Goal: Information Seeking & Learning: Learn about a topic

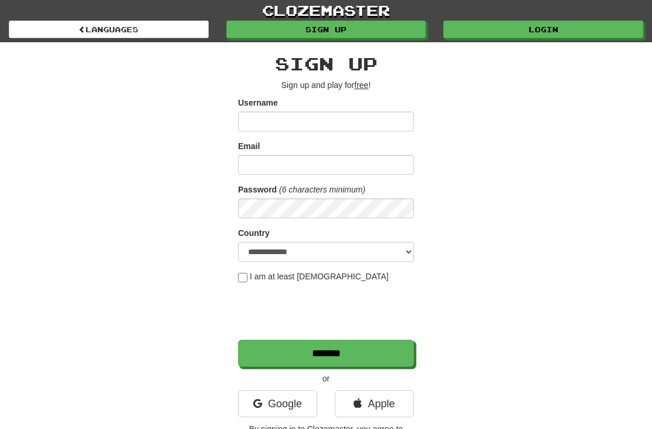
click at [558, 32] on link "Login" at bounding box center [543, 30] width 200 height 18
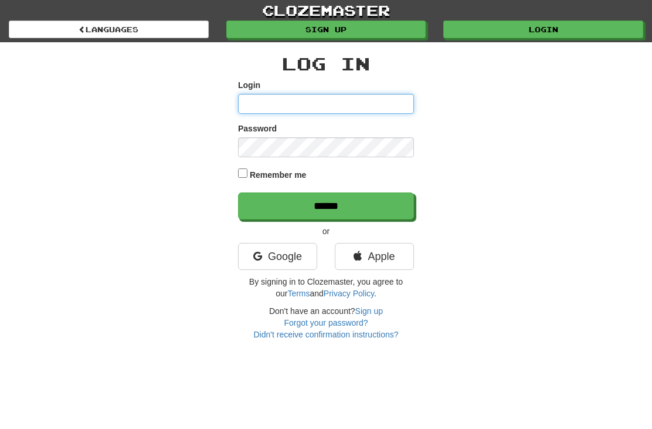
type input "**********"
click at [326, 205] on input "******" at bounding box center [326, 205] width 176 height 27
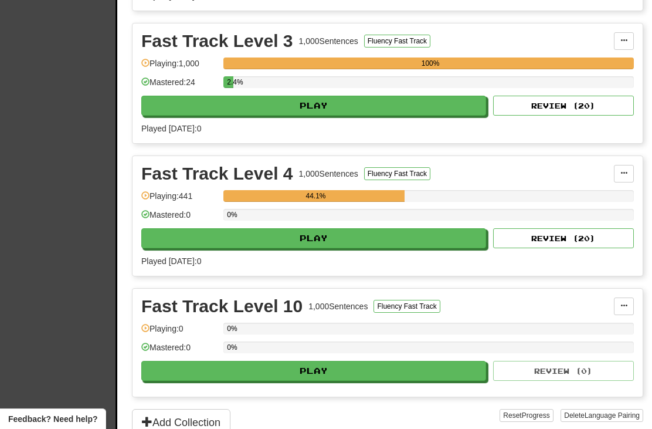
scroll to position [553, 0]
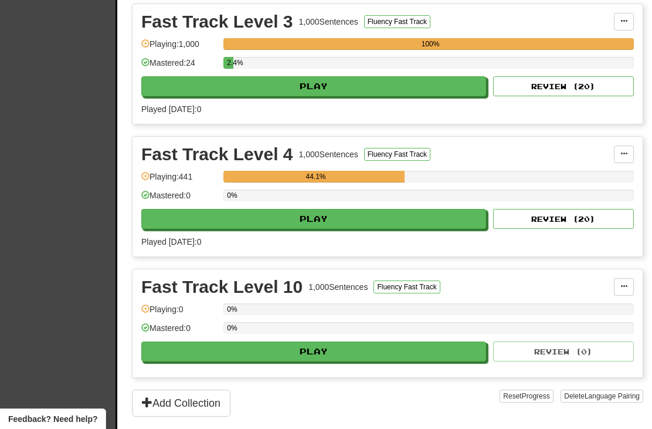
click at [415, 222] on button "Play" at bounding box center [313, 219] width 345 height 20
select select "**"
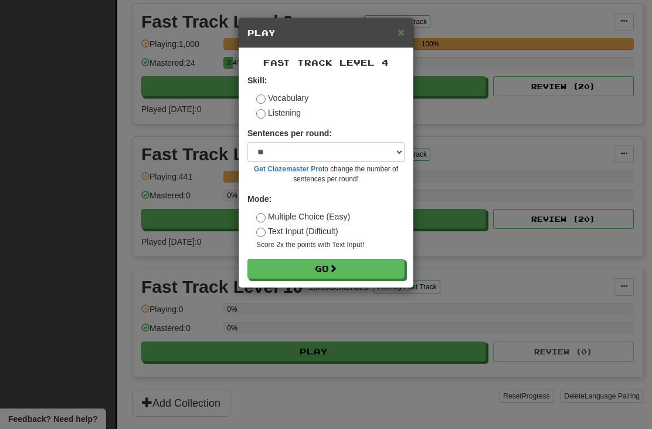
click at [379, 272] on button "Go" at bounding box center [326, 269] width 157 height 20
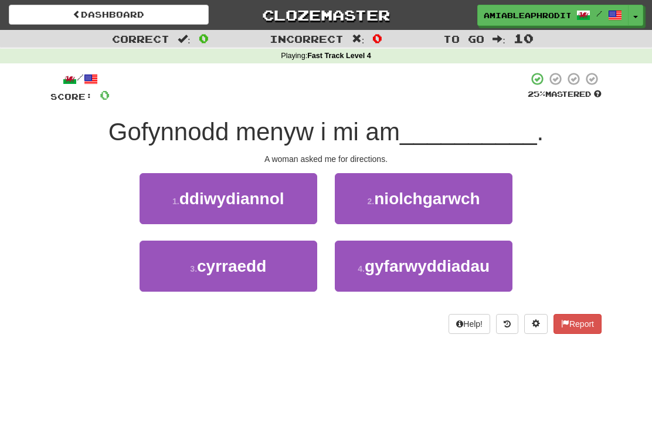
click at [281, 199] on span "ddiwydiannol" at bounding box center [231, 198] width 105 height 18
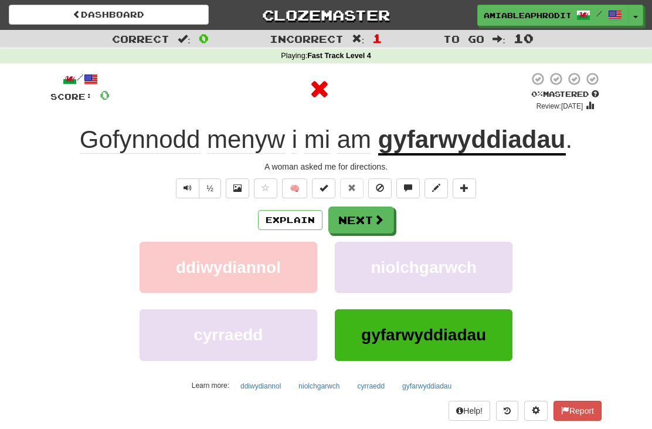
click at [370, 228] on button "Next" at bounding box center [361, 219] width 66 height 27
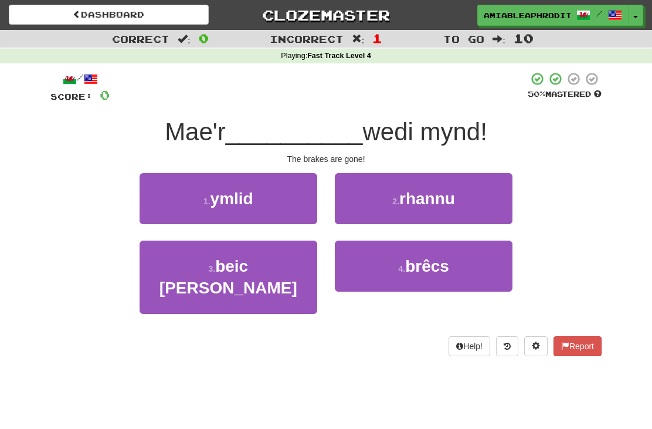
click at [469, 282] on button "4 . brêcs" at bounding box center [424, 265] width 178 height 51
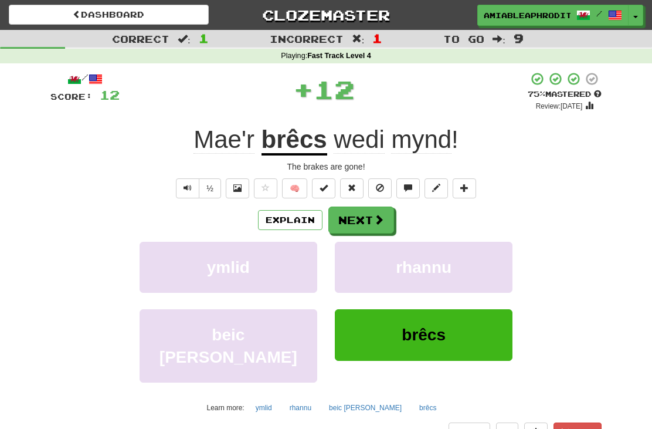
click at [388, 216] on button "Next" at bounding box center [361, 219] width 66 height 27
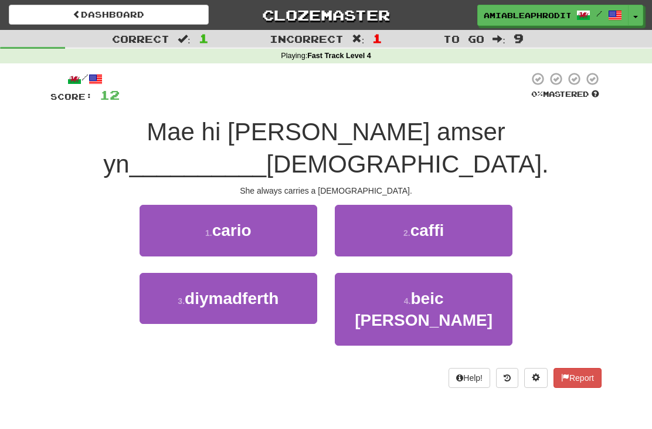
click at [253, 205] on button "1 . cario" at bounding box center [229, 230] width 178 height 51
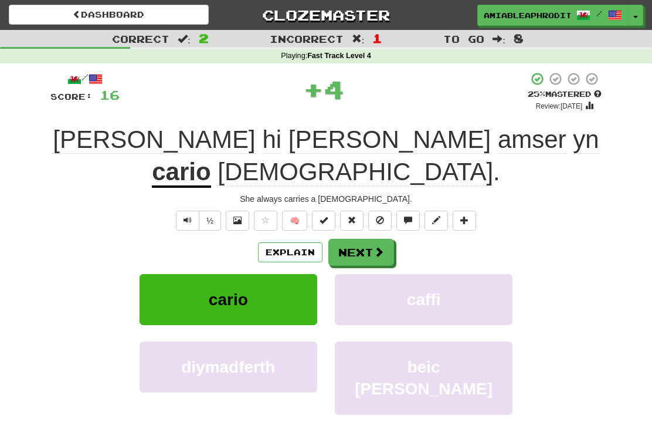
click at [378, 246] on span at bounding box center [379, 251] width 11 height 11
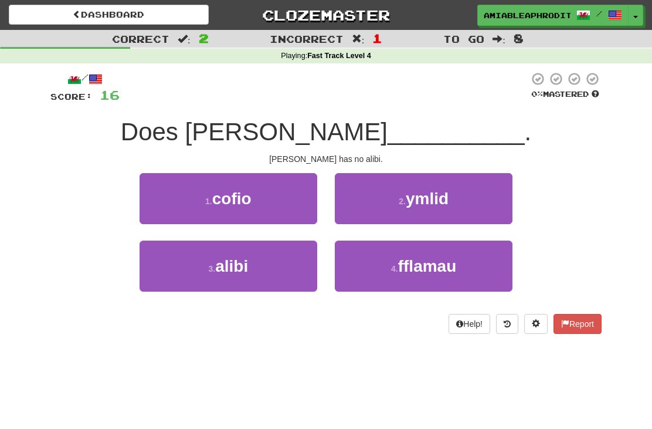
click at [277, 285] on button "3 . alibi" at bounding box center [229, 265] width 178 height 51
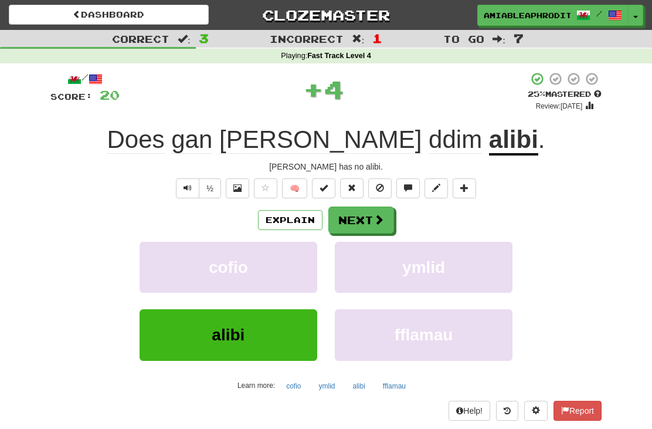
click at [382, 224] on span at bounding box center [379, 219] width 11 height 11
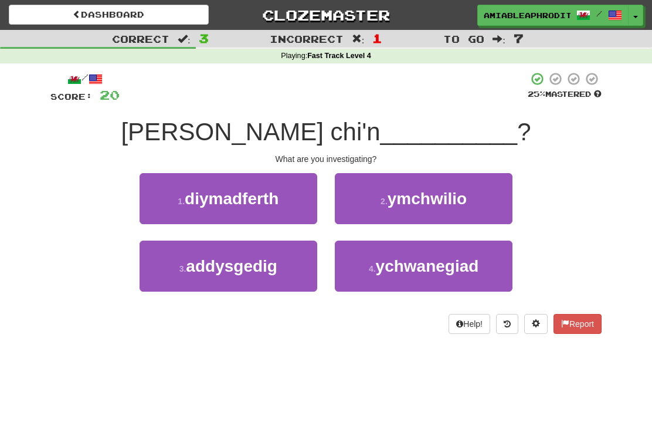
click at [270, 212] on button "1 . diymadferth" at bounding box center [229, 198] width 178 height 51
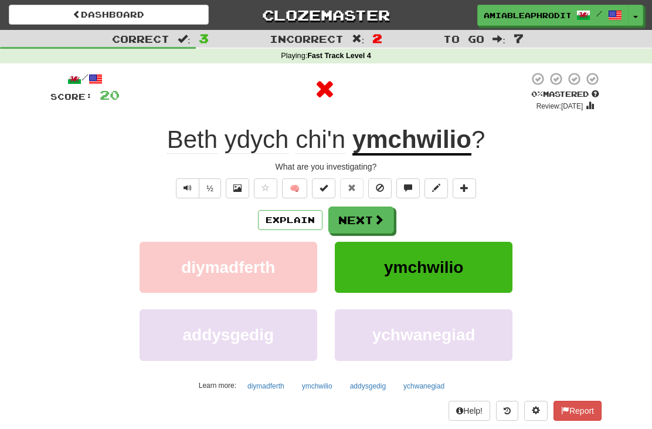
click at [388, 222] on button "Next" at bounding box center [361, 219] width 66 height 27
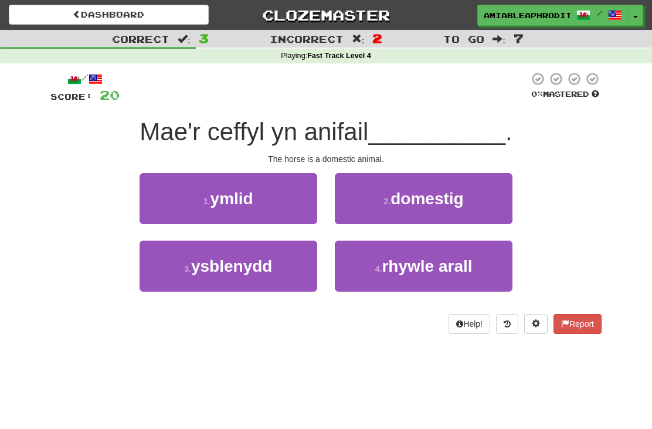
click at [459, 178] on button "2 . domestig" at bounding box center [424, 198] width 178 height 51
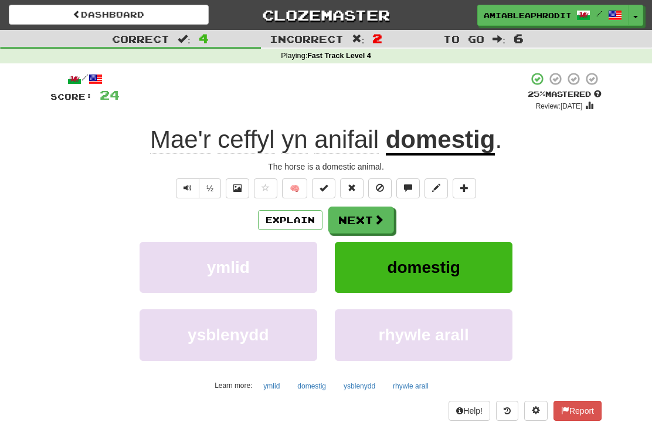
click at [374, 218] on span at bounding box center [379, 219] width 11 height 11
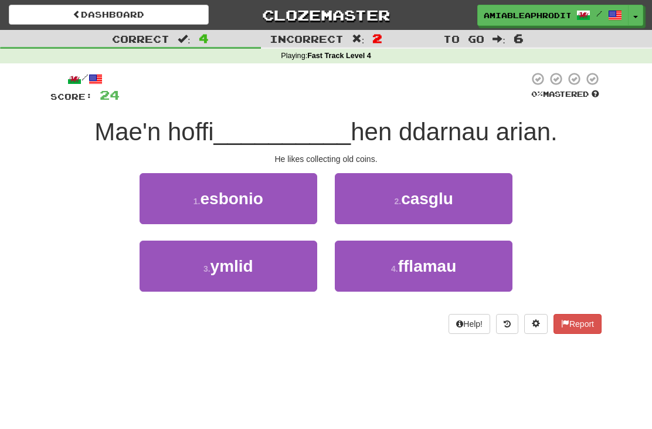
click at [276, 197] on button "1 . esbonio" at bounding box center [229, 198] width 178 height 51
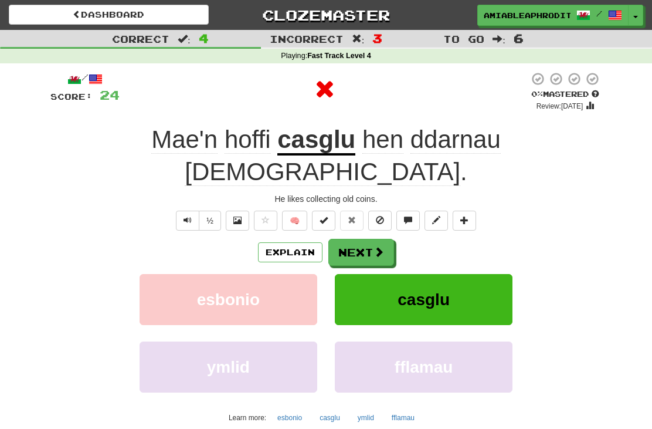
click at [368, 239] on button "Next" at bounding box center [361, 252] width 66 height 27
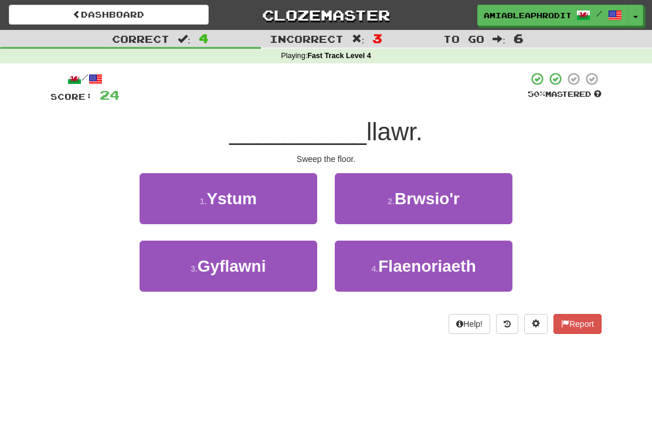
click at [469, 191] on button "2 . Brwsio'r" at bounding box center [424, 198] width 178 height 51
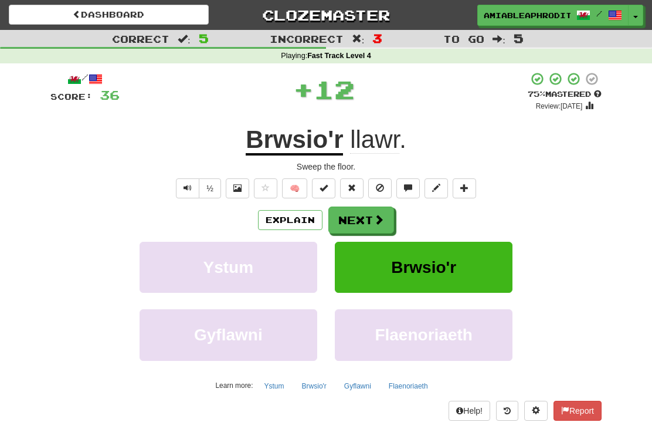
click at [372, 222] on button "Next" at bounding box center [361, 219] width 66 height 27
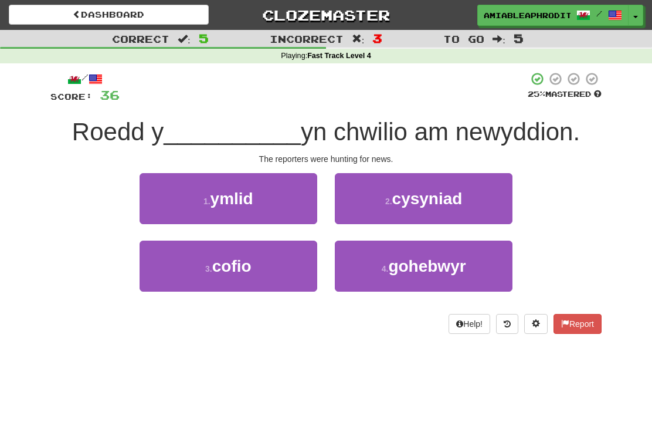
click at [473, 193] on button "2 . cysyniad" at bounding box center [424, 198] width 178 height 51
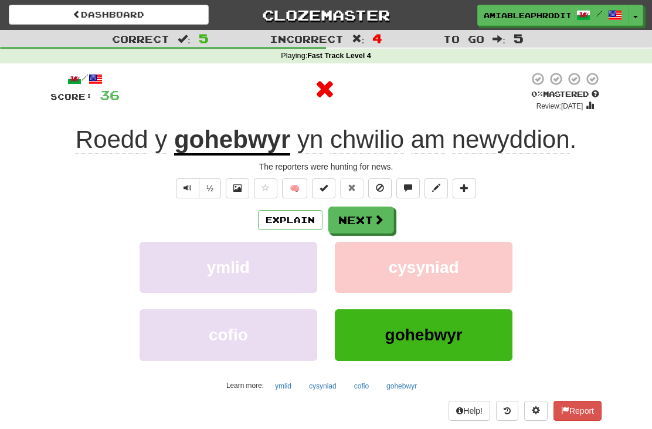
click at [388, 222] on button "Next" at bounding box center [361, 219] width 66 height 27
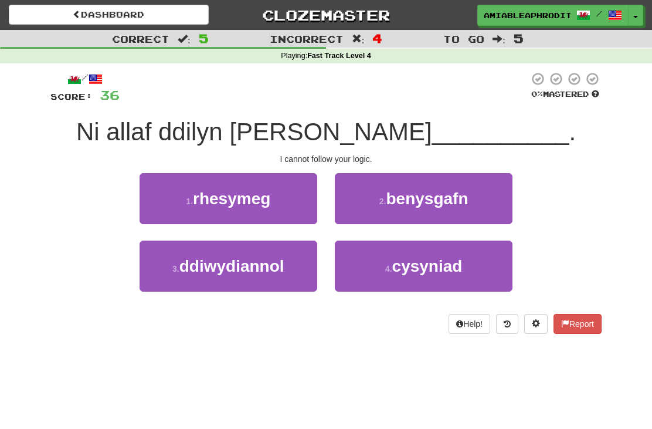
click at [253, 217] on button "1 . rhesymeg" at bounding box center [229, 198] width 178 height 51
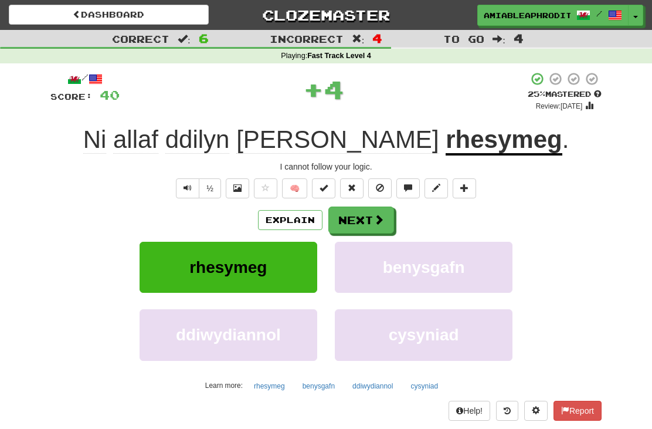
click at [378, 222] on span at bounding box center [379, 219] width 11 height 11
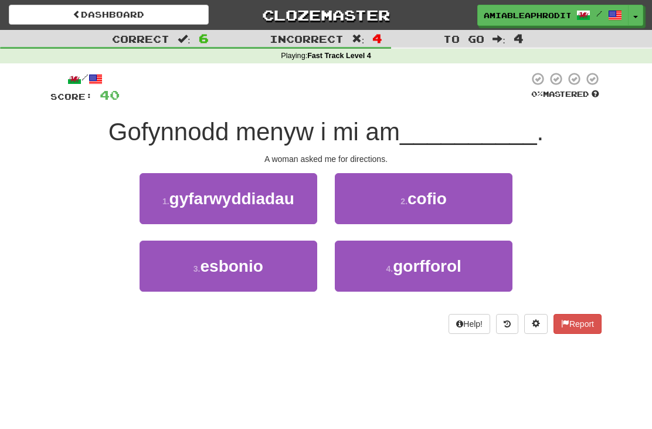
click at [277, 200] on span "gyfarwyddiadau" at bounding box center [232, 198] width 125 height 18
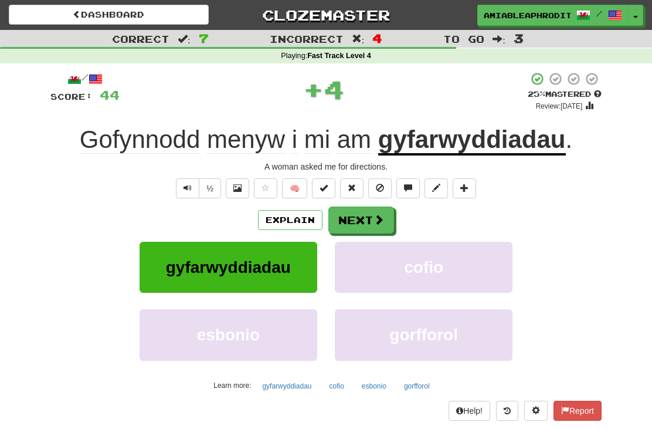
click at [378, 217] on span at bounding box center [379, 219] width 11 height 11
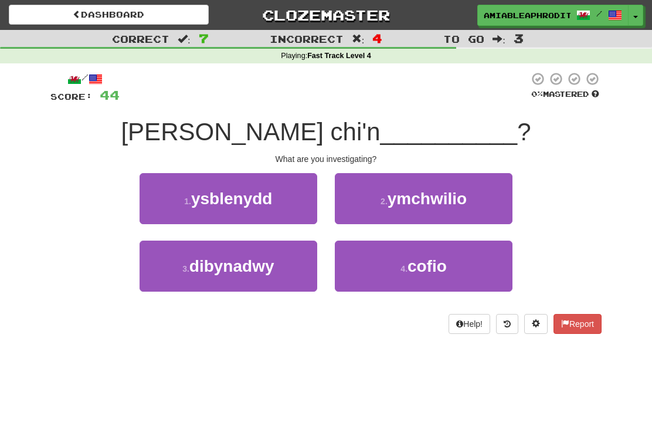
click at [453, 204] on span "ymchwilio" at bounding box center [427, 198] width 79 height 18
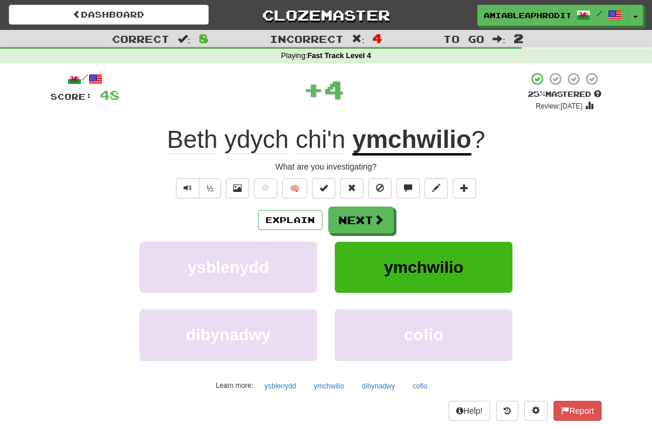
click at [376, 222] on span at bounding box center [379, 219] width 11 height 11
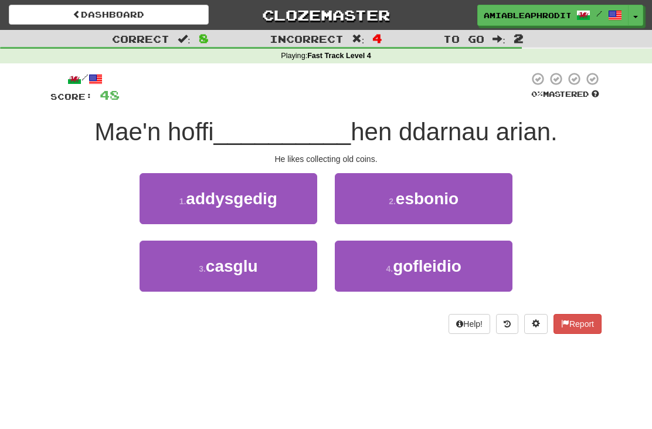
click at [289, 255] on button "3 . casglu" at bounding box center [229, 265] width 178 height 51
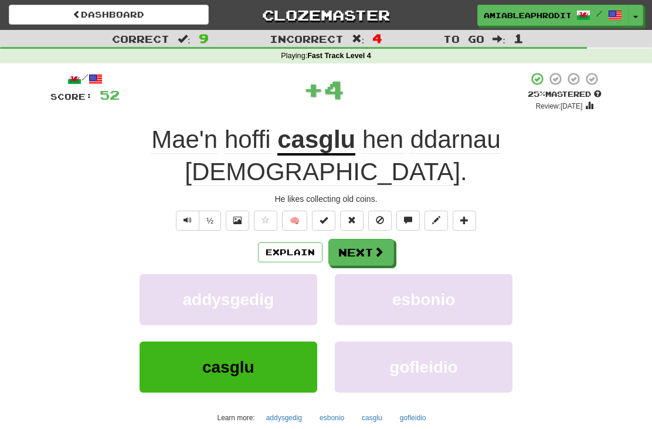
click at [389, 239] on button "Next" at bounding box center [361, 252] width 66 height 27
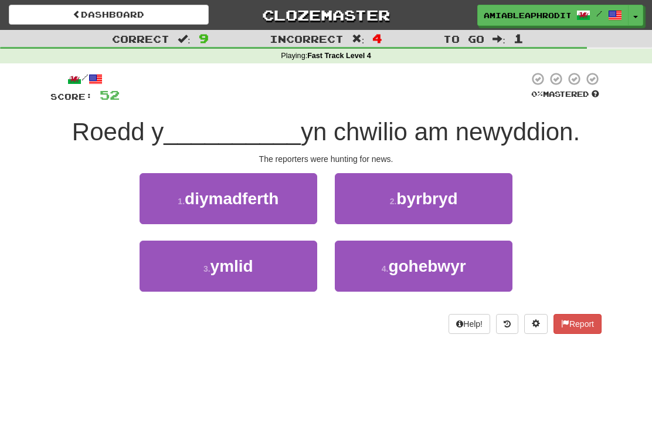
click at [269, 216] on button "1 . diymadferth" at bounding box center [229, 198] width 178 height 51
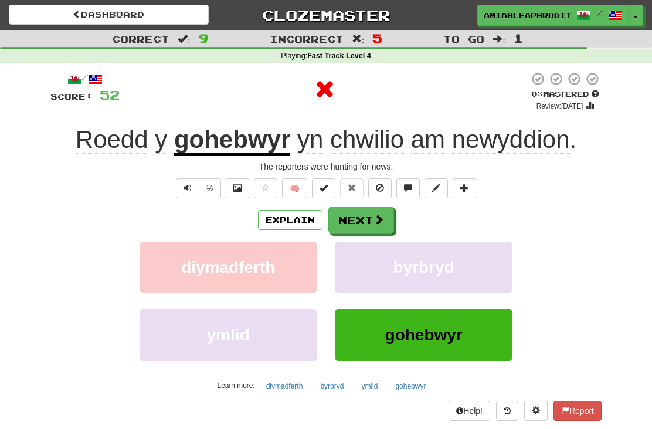
click at [374, 222] on span at bounding box center [379, 219] width 11 height 11
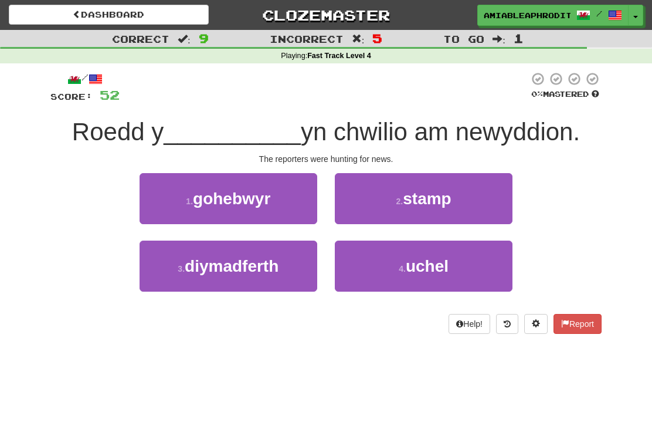
click at [276, 202] on button "1 . gohebwyr" at bounding box center [229, 198] width 178 height 51
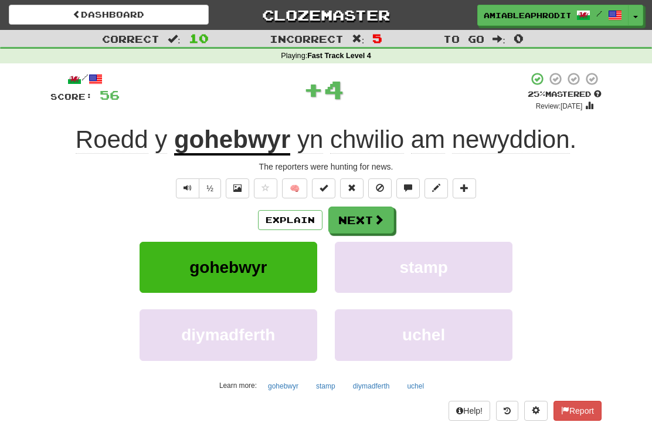
click at [379, 216] on span at bounding box center [379, 219] width 11 height 11
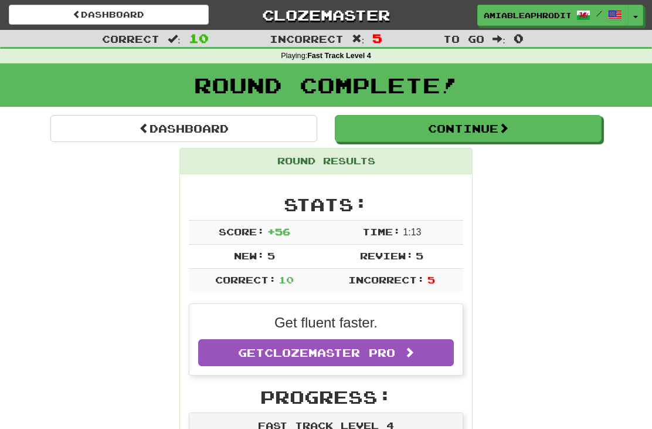
click at [296, 123] on link "Dashboard" at bounding box center [183, 128] width 267 height 27
